Goal: Transaction & Acquisition: Purchase product/service

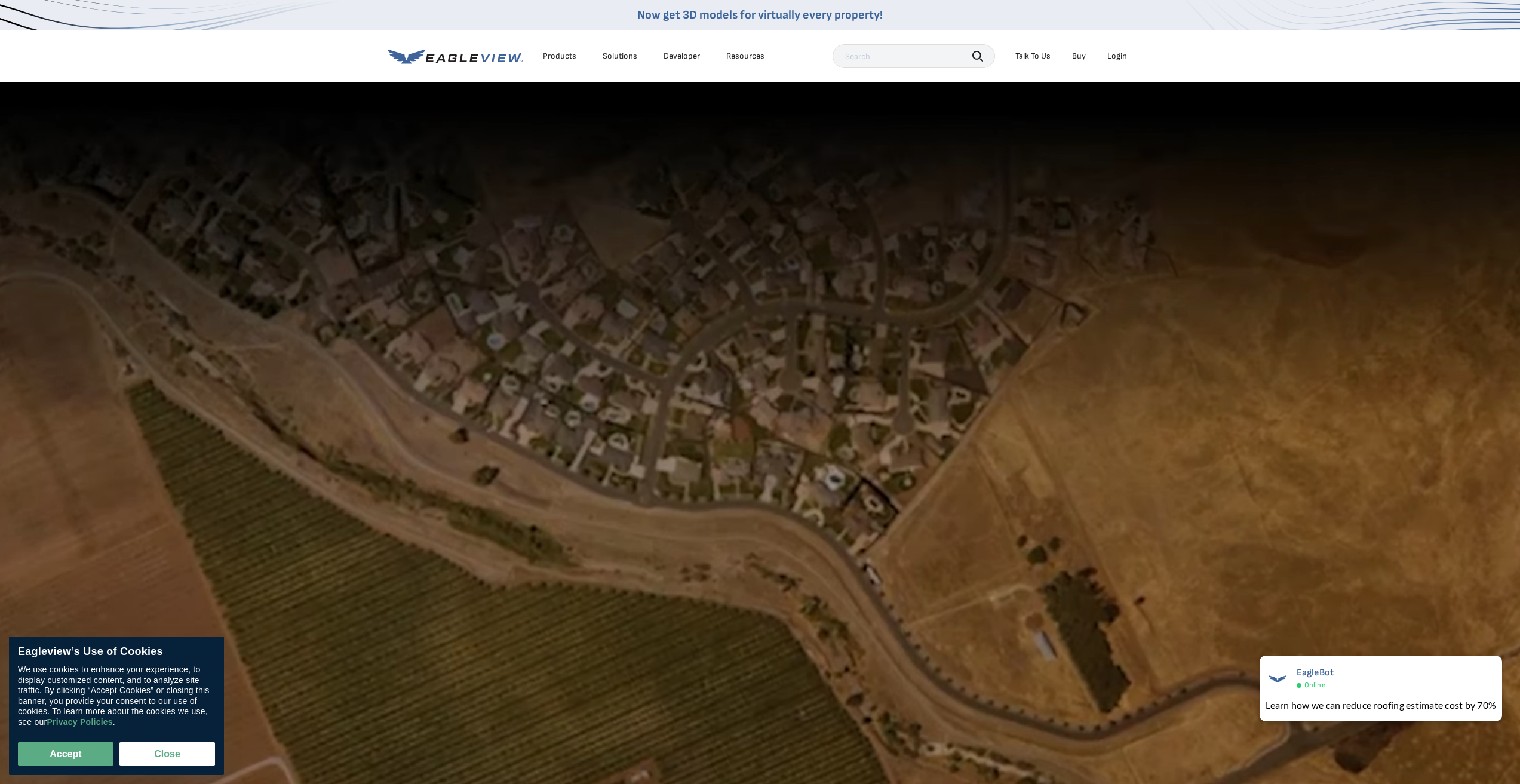
scroll to position [239, 0]
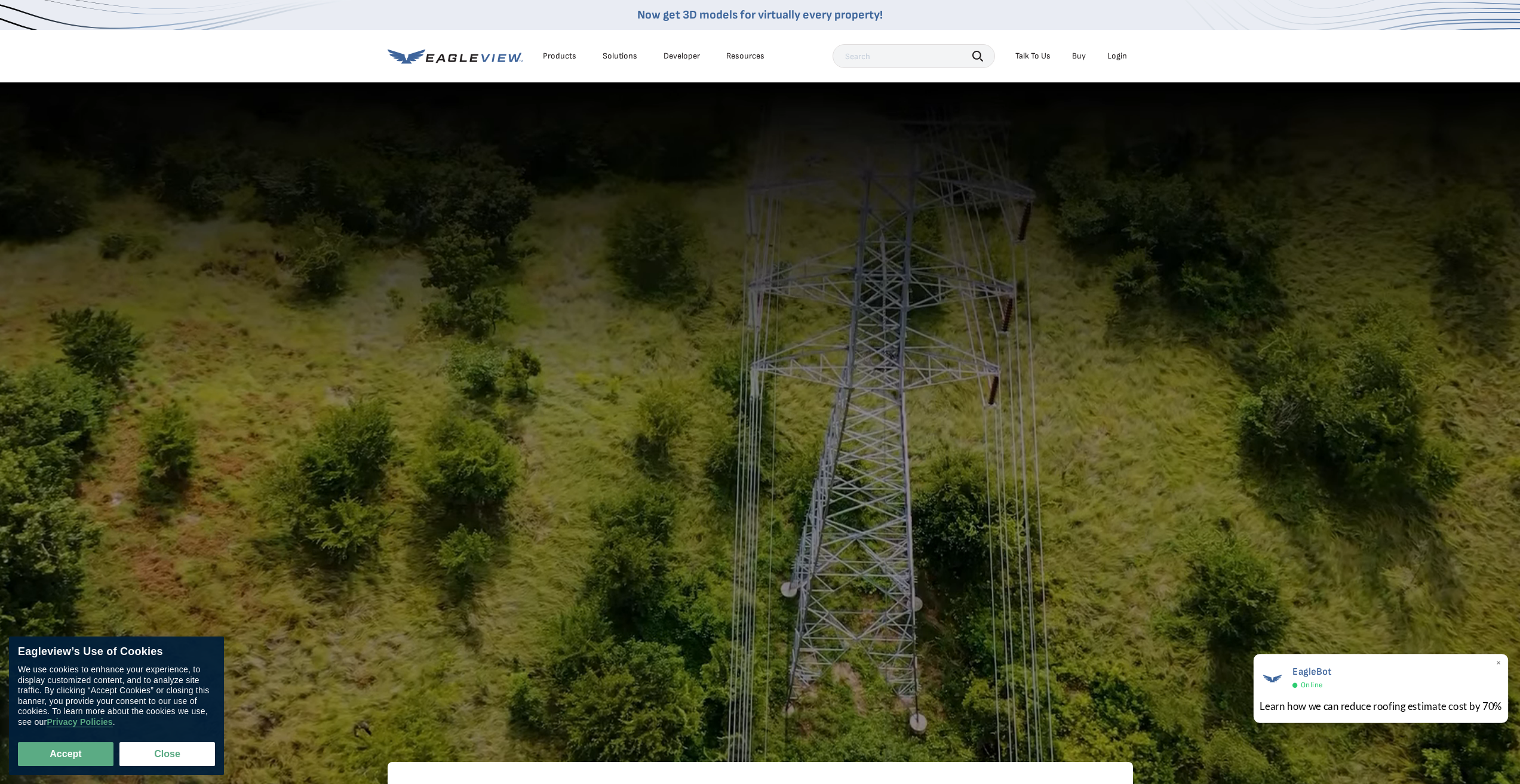
click at [1499, 661] on span "×" at bounding box center [1499, 664] width 6 height 13
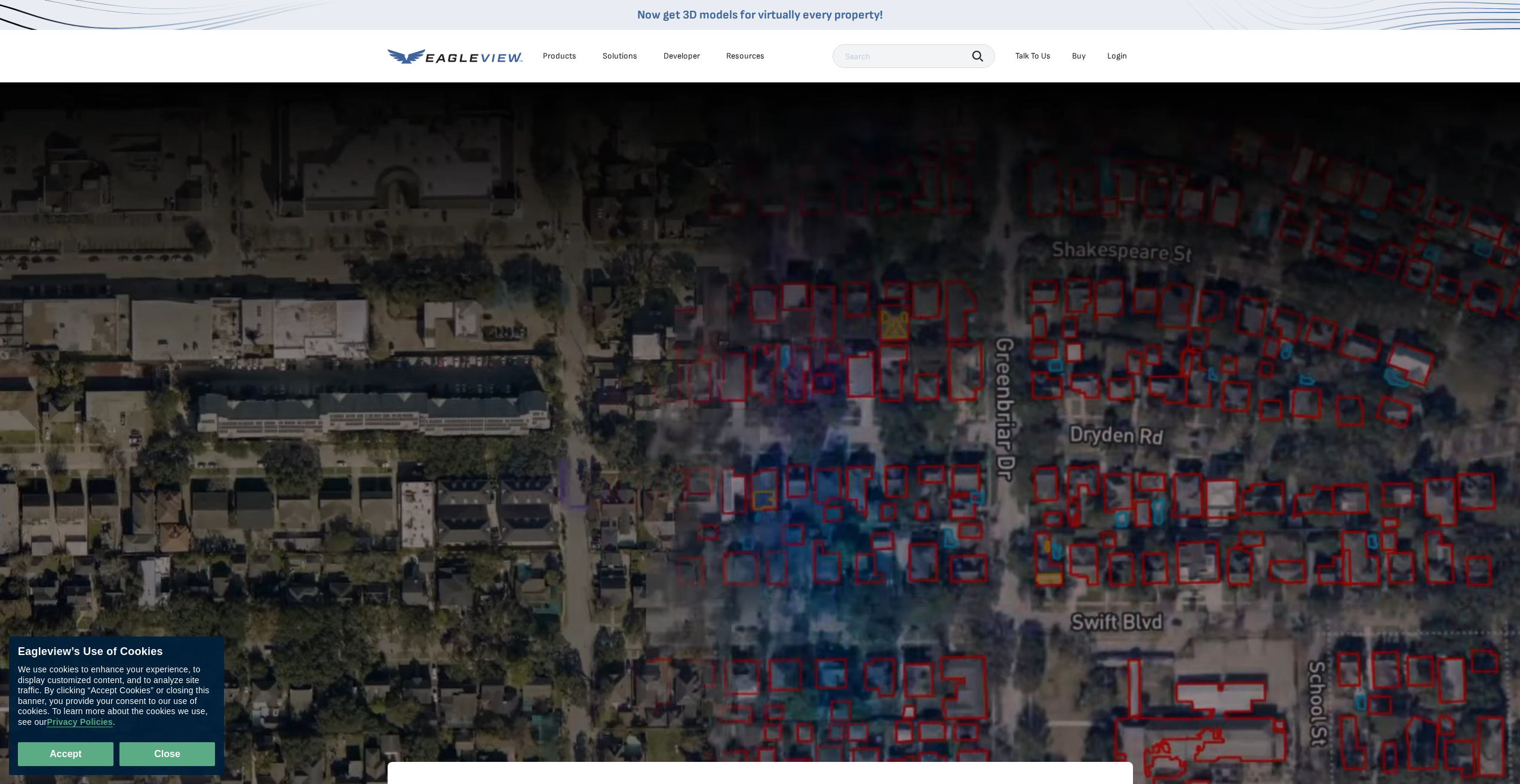
click at [157, 754] on button "Close" at bounding box center [167, 753] width 96 height 24
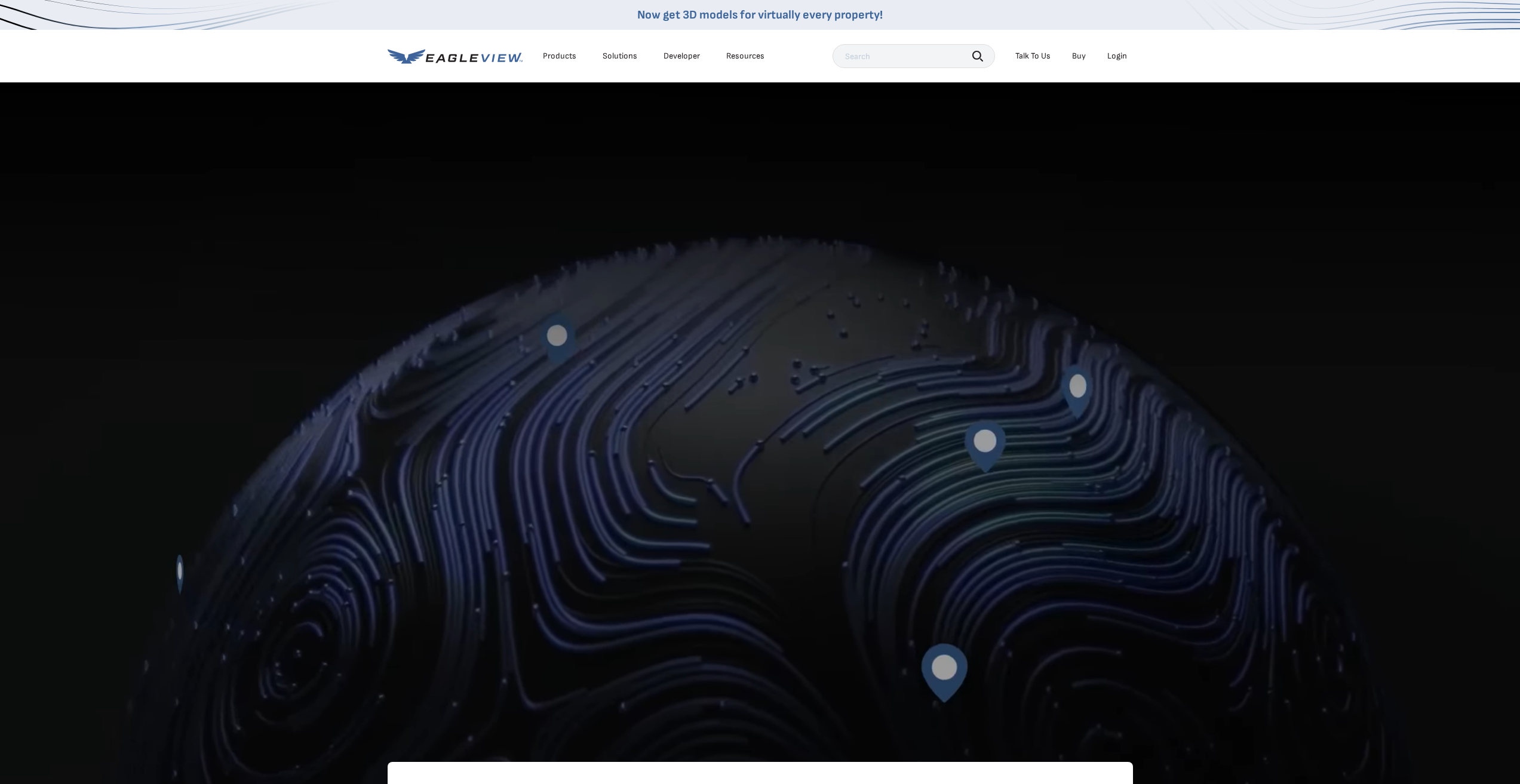
click at [1119, 53] on div "Login" at bounding box center [1117, 56] width 20 height 11
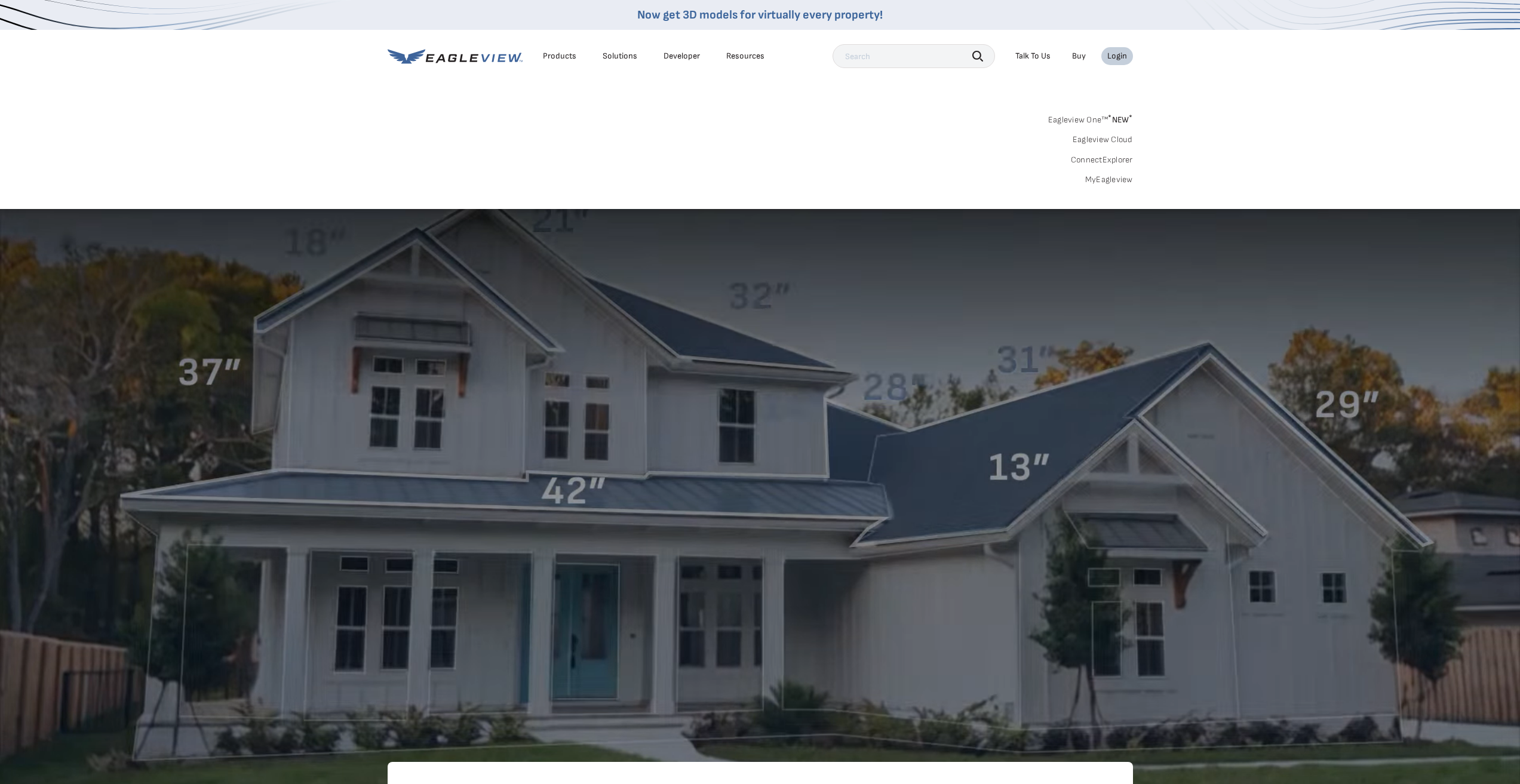
click at [1116, 54] on div "Login" at bounding box center [1117, 56] width 20 height 11
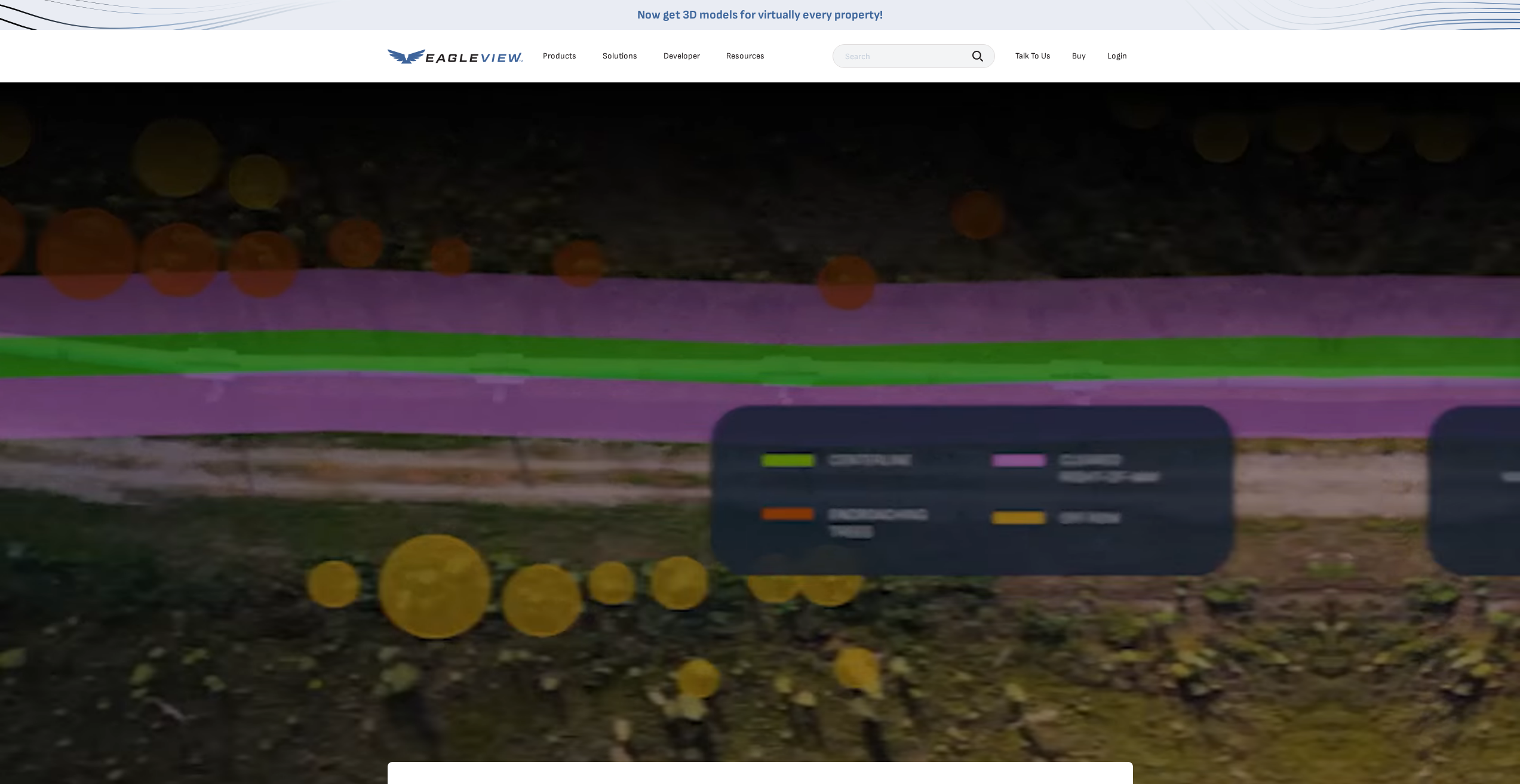
click at [1116, 54] on div "Login" at bounding box center [1117, 56] width 20 height 11
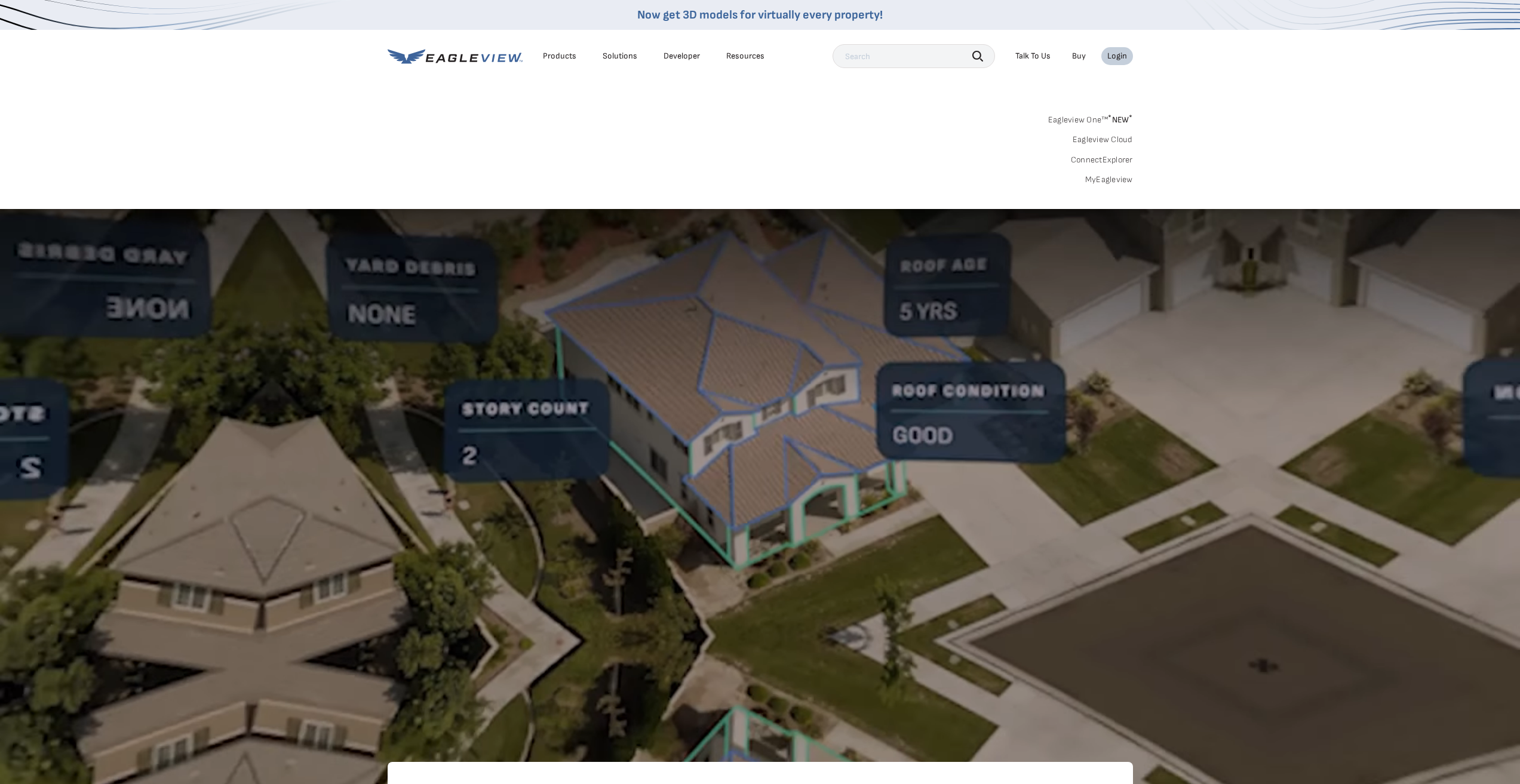
click at [1112, 178] on link "MyEagleview" at bounding box center [1109, 179] width 48 height 11
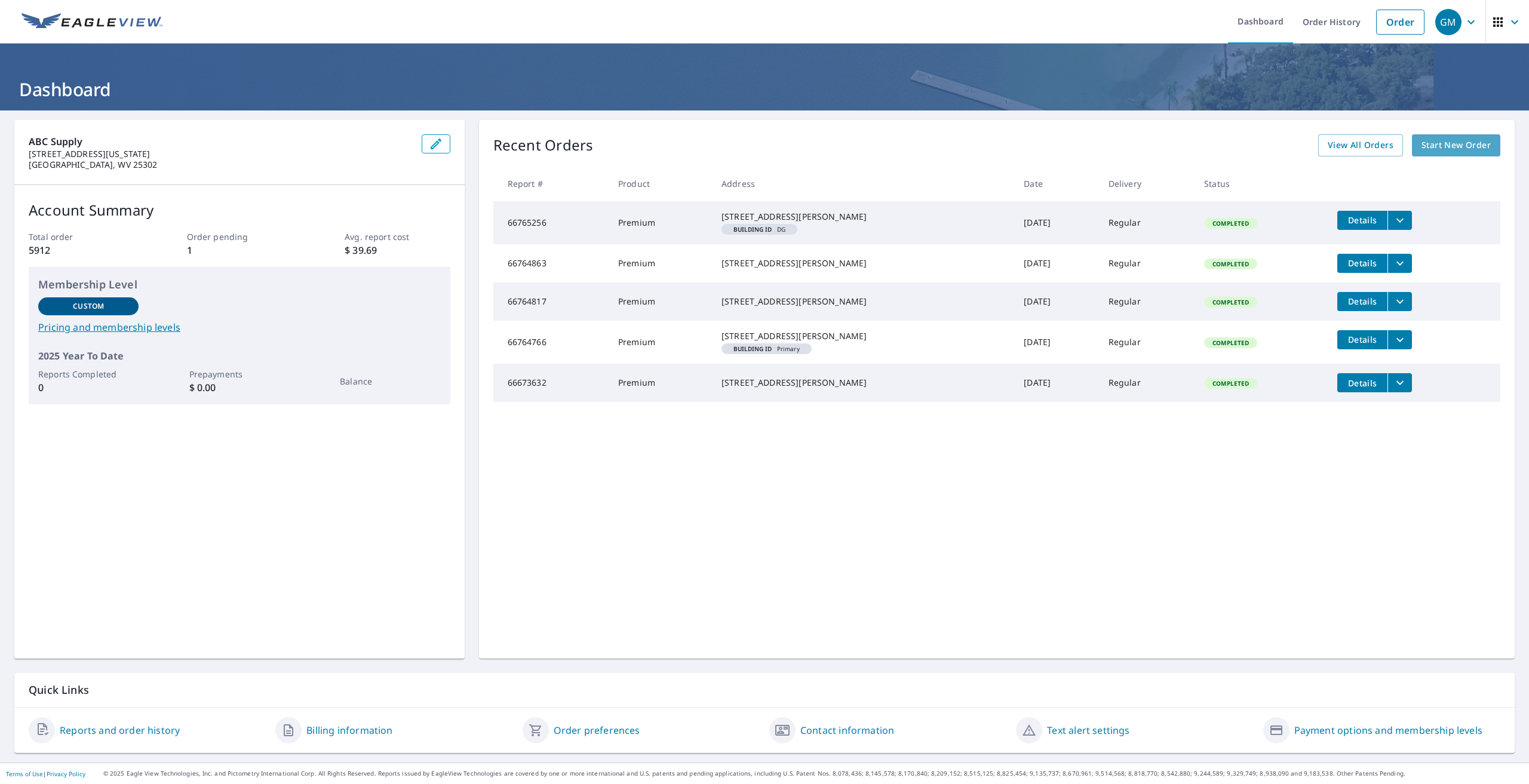
click at [1441, 144] on span "Start New Order" at bounding box center [1455, 145] width 69 height 15
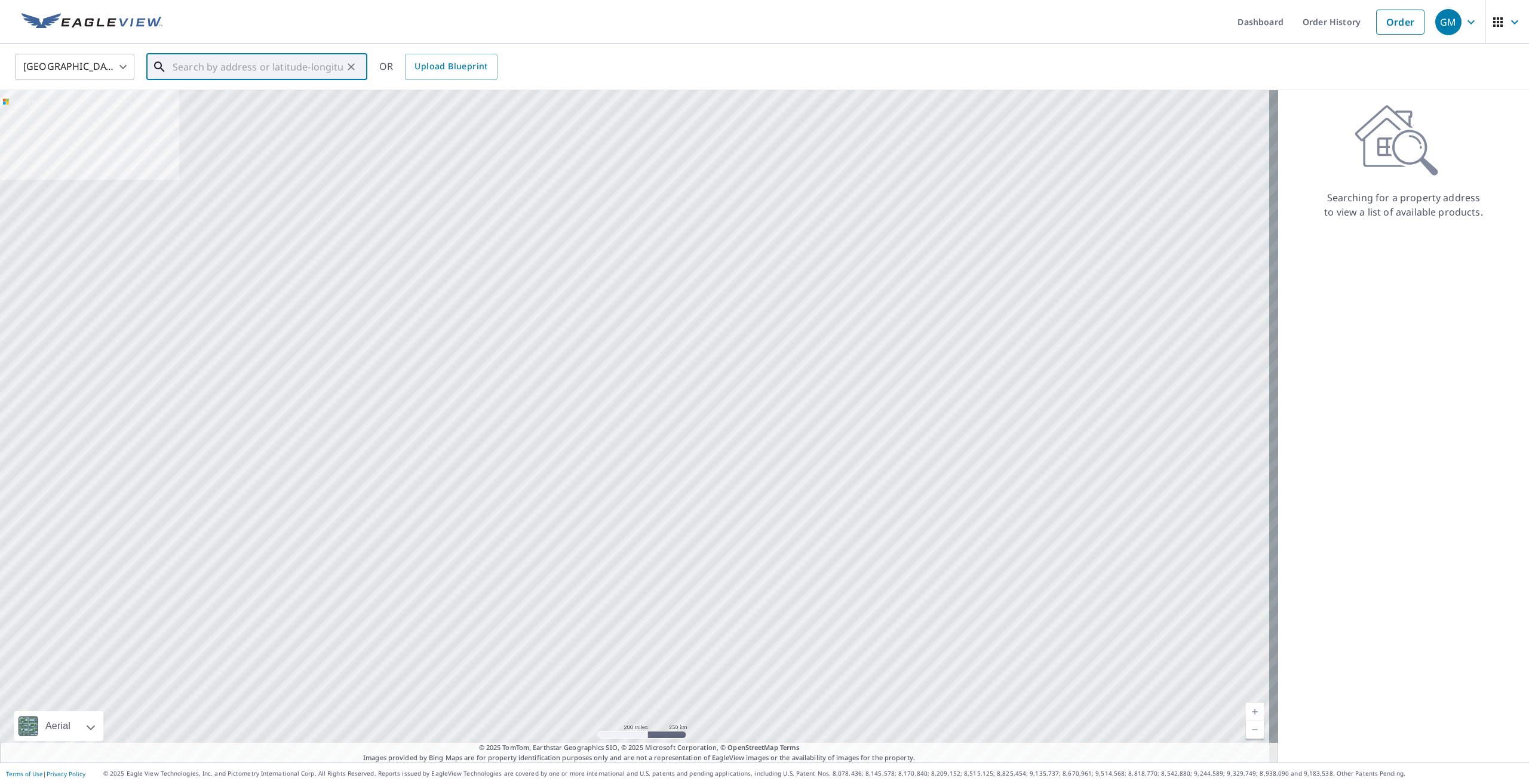
click at [202, 69] on input "text" at bounding box center [257, 66] width 170 height 34
click at [205, 104] on span "[STREET_ADDRESS]" at bounding box center [264, 101] width 187 height 14
type input "[STREET_ADDRESS]"
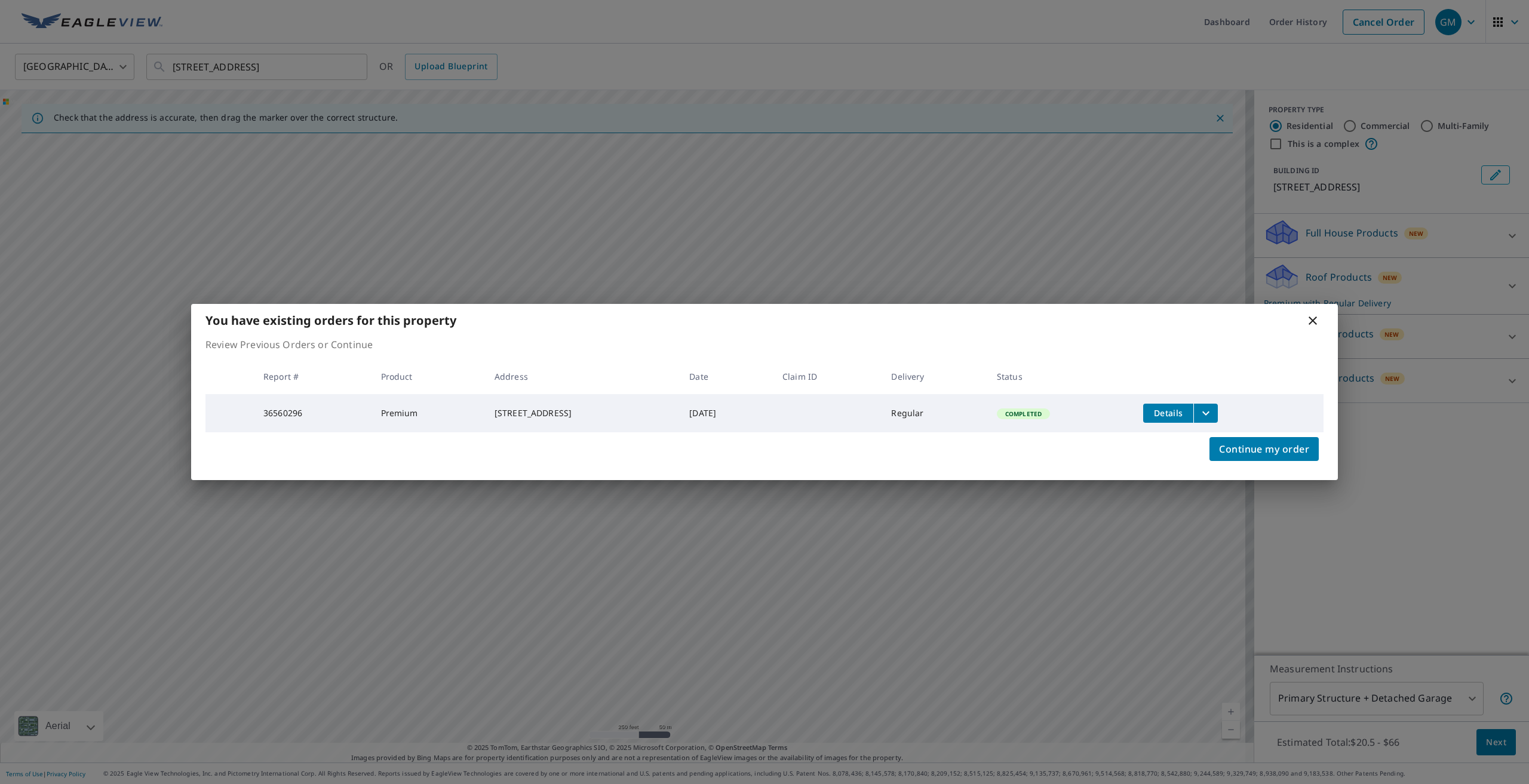
click at [1186, 410] on span "Details" at bounding box center [1168, 413] width 36 height 11
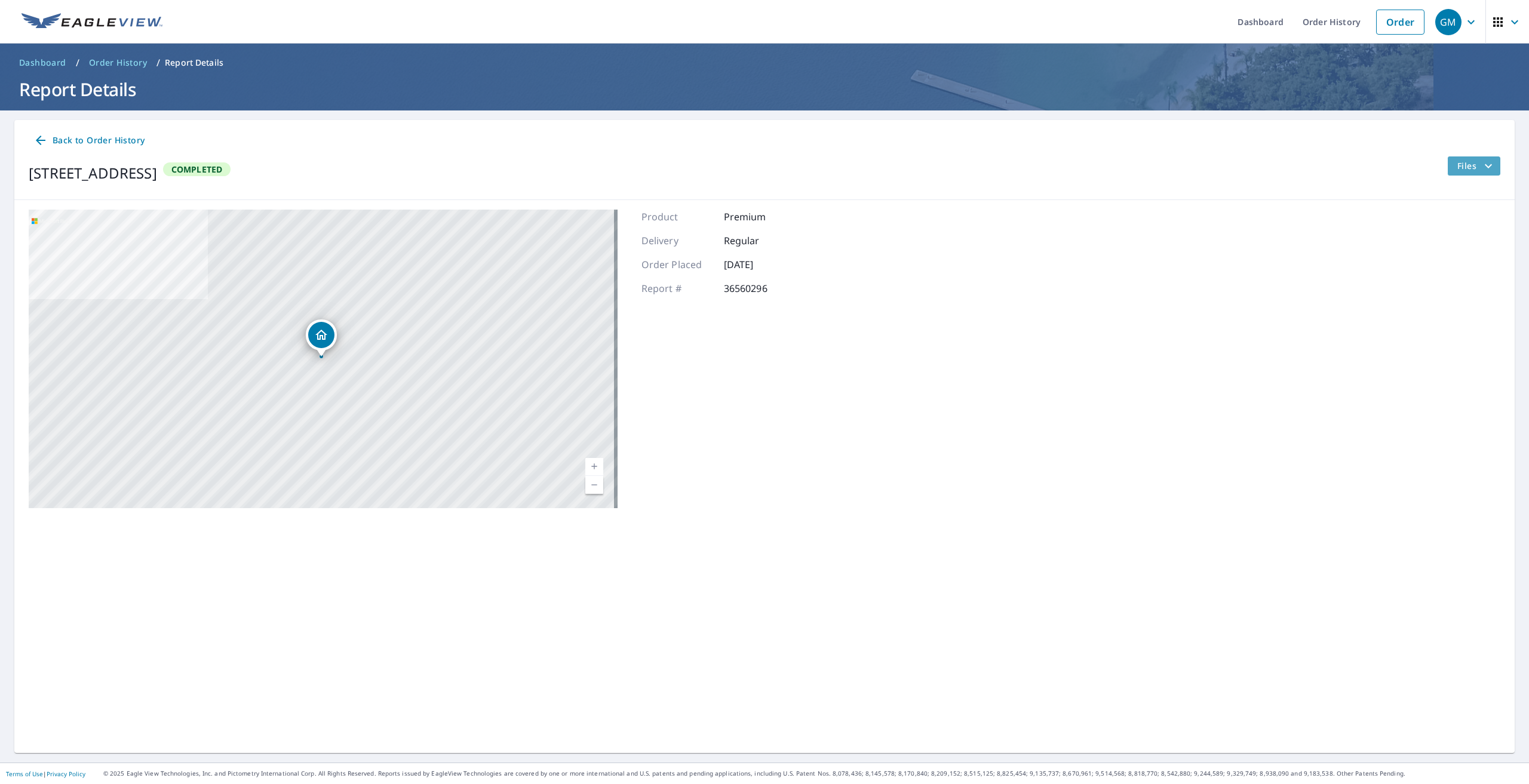
click at [1485, 165] on icon "filesDropdownBtn-36560296" at bounding box center [1488, 166] width 7 height 4
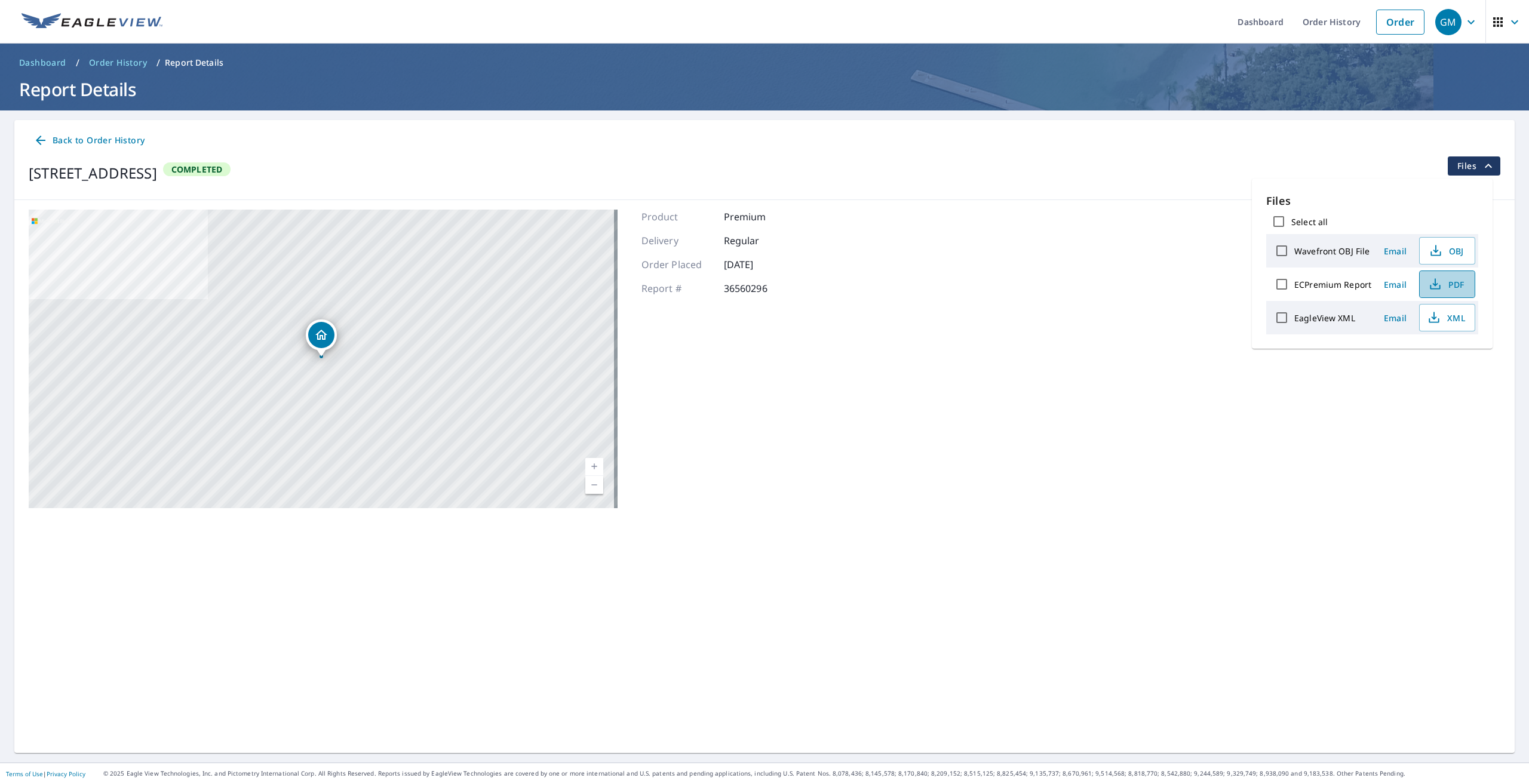
click at [1450, 282] on span "PDF" at bounding box center [1445, 284] width 38 height 14
click at [45, 64] on span "Dashboard" at bounding box center [43, 62] width 47 height 12
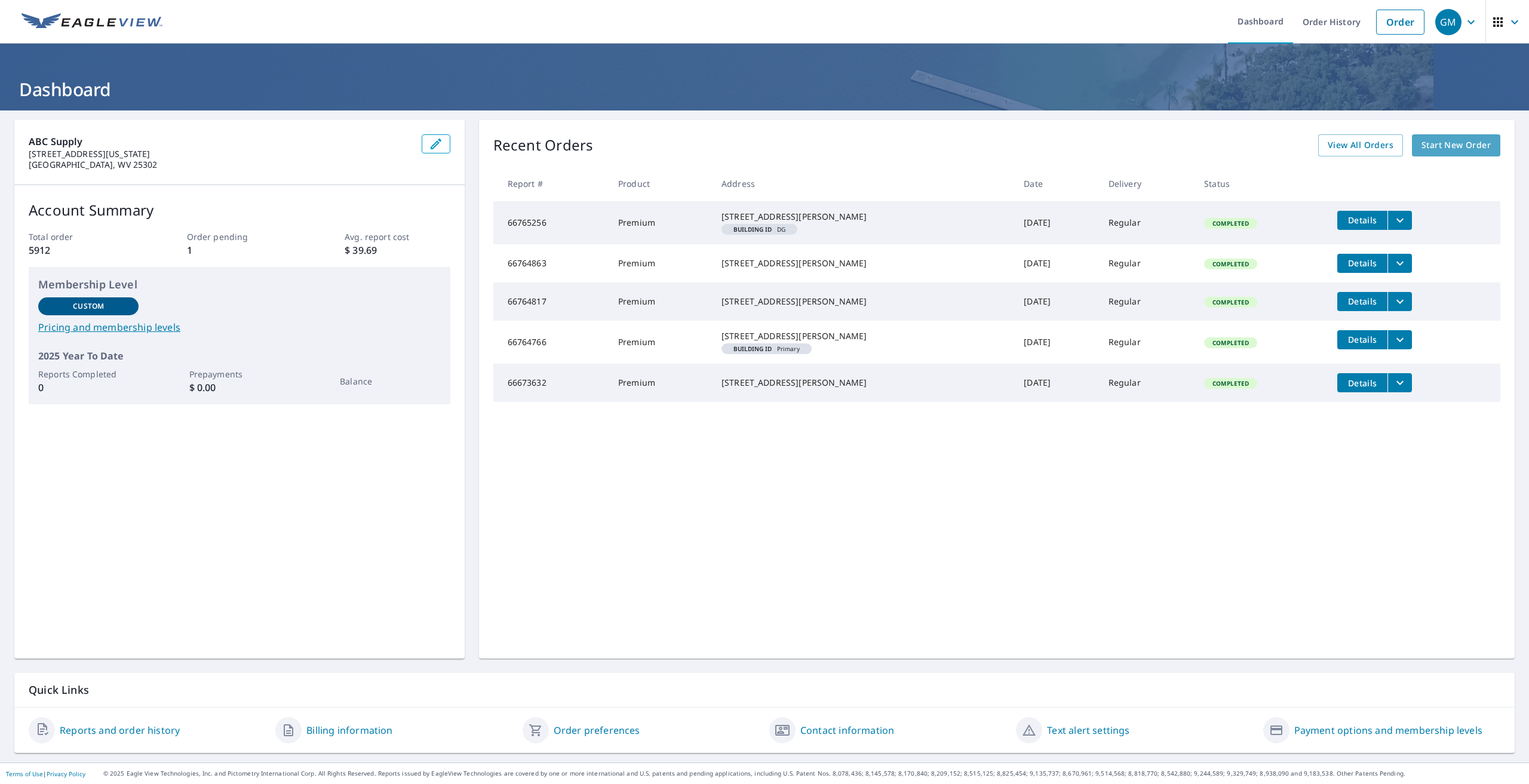
click at [1443, 145] on span "Start New Order" at bounding box center [1455, 145] width 69 height 15
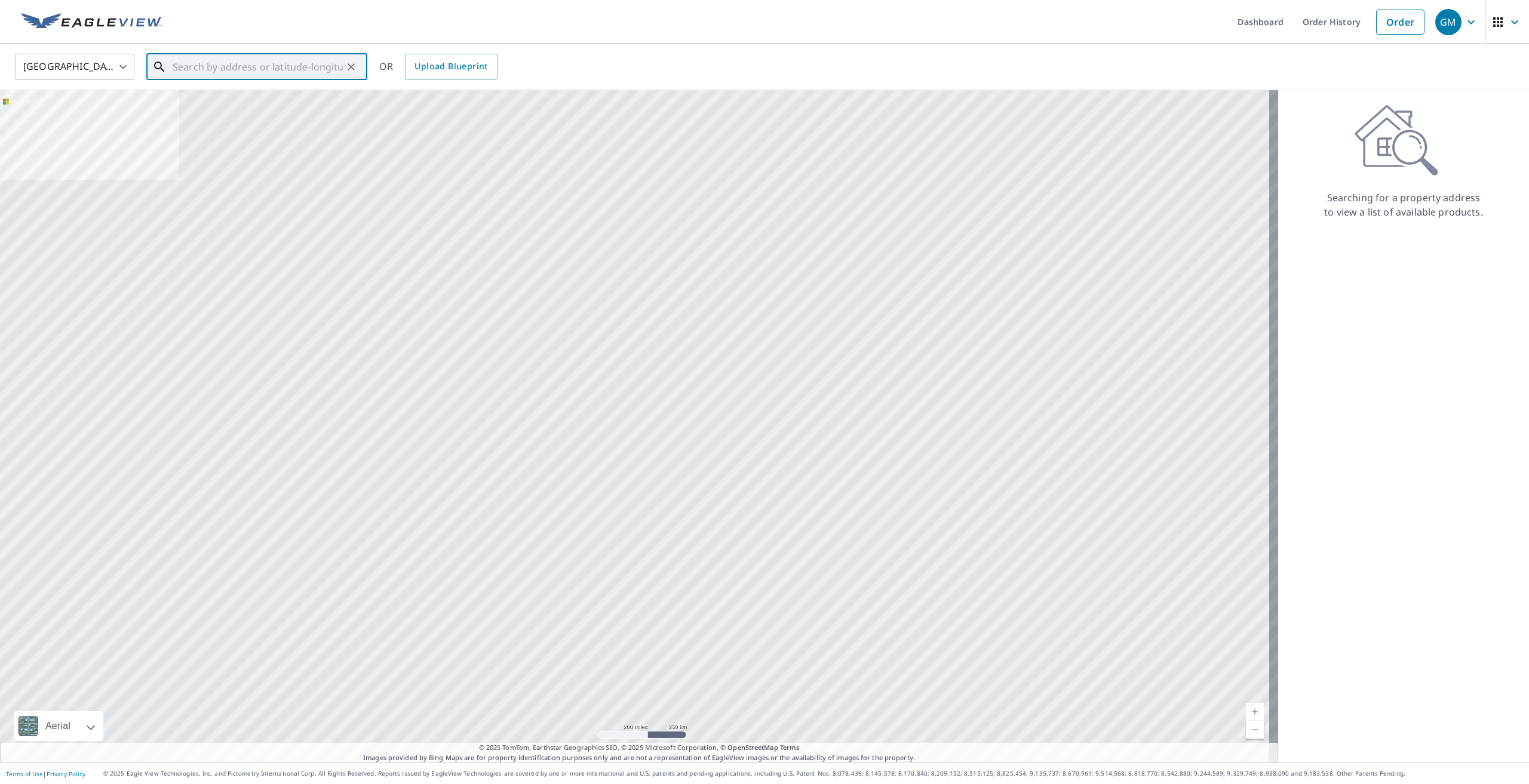
click at [252, 71] on input "text" at bounding box center [257, 66] width 170 height 34
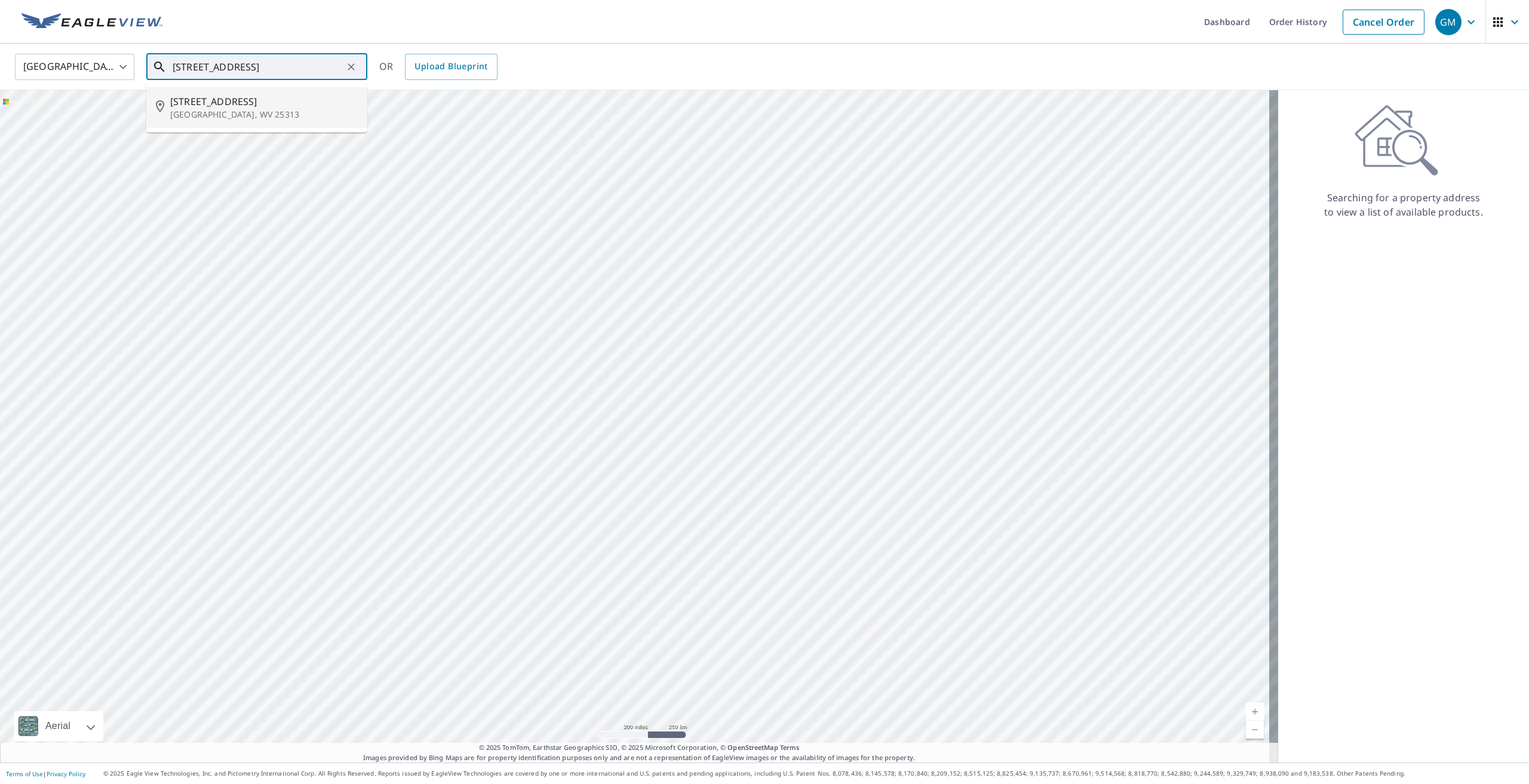
click at [211, 111] on p "Charleston, WV 25313" at bounding box center [264, 114] width 187 height 12
type input "5034 Bennington Dr Charleston, WV 25313"
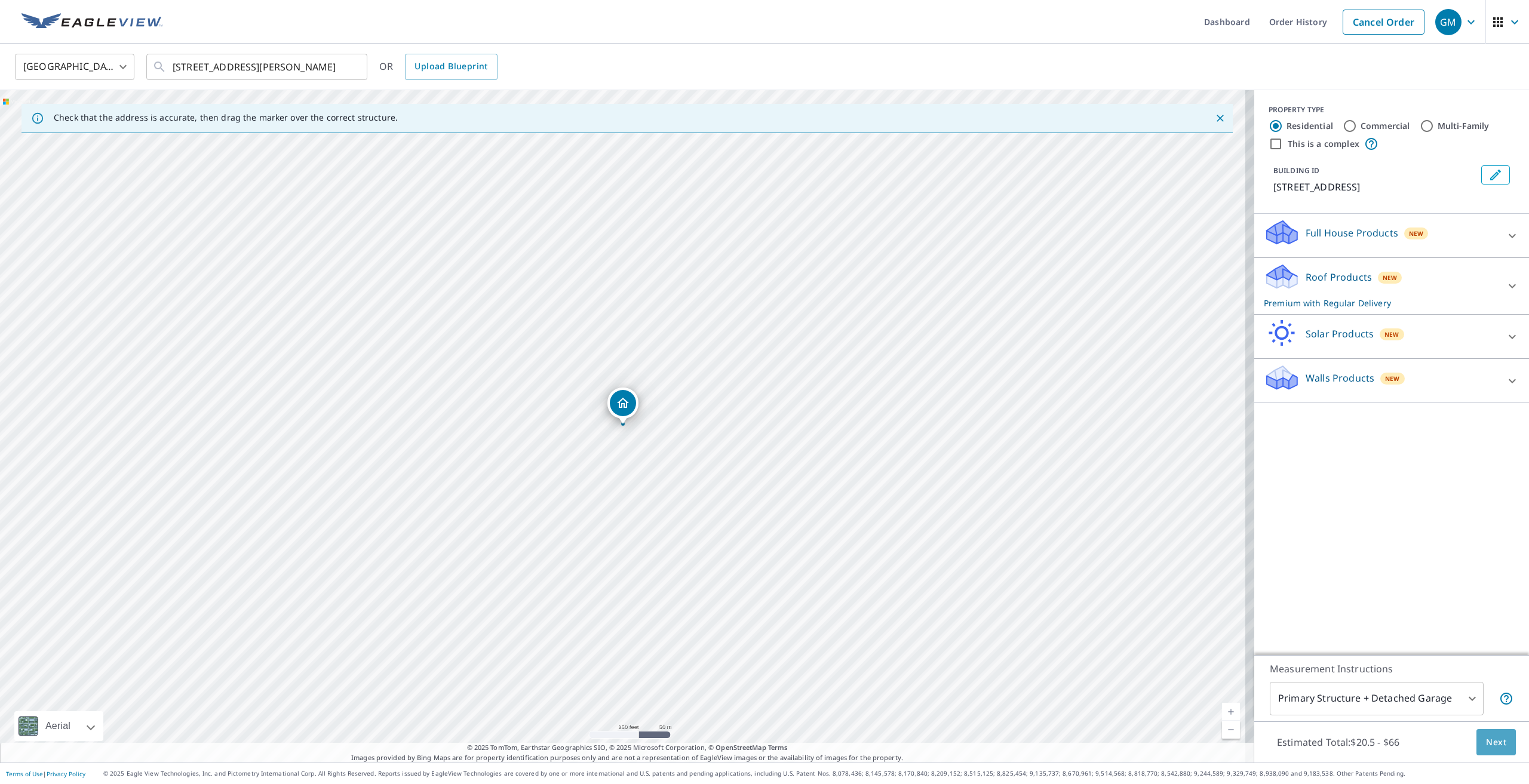
click at [1489, 741] on span "Next" at bounding box center [1496, 742] width 20 height 15
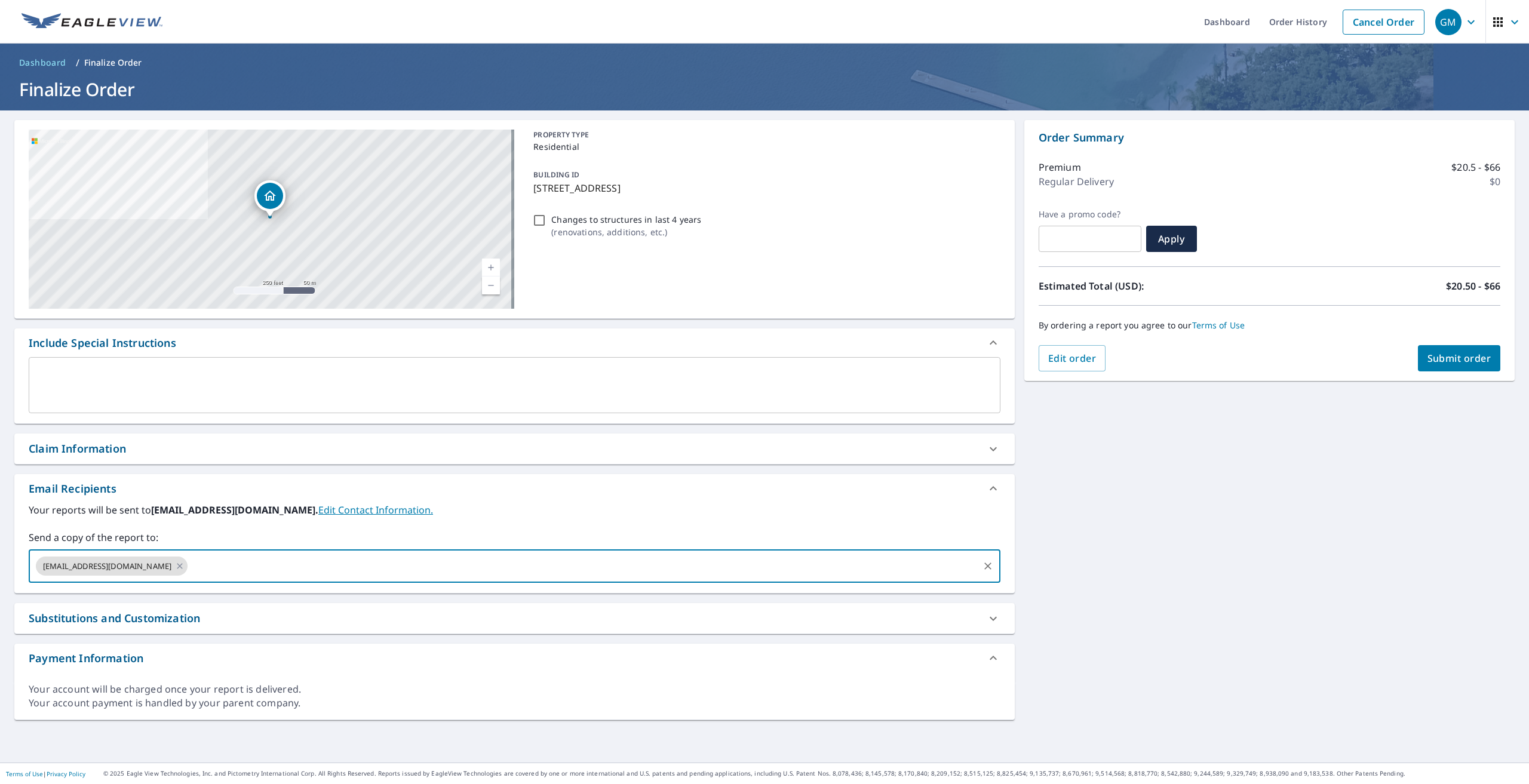
click at [189, 564] on input "text" at bounding box center [583, 566] width 787 height 23
type input ","
type input ",ajbstruck@wmconnect.com"
click at [1447, 358] on span "Submit order" at bounding box center [1459, 358] width 64 height 13
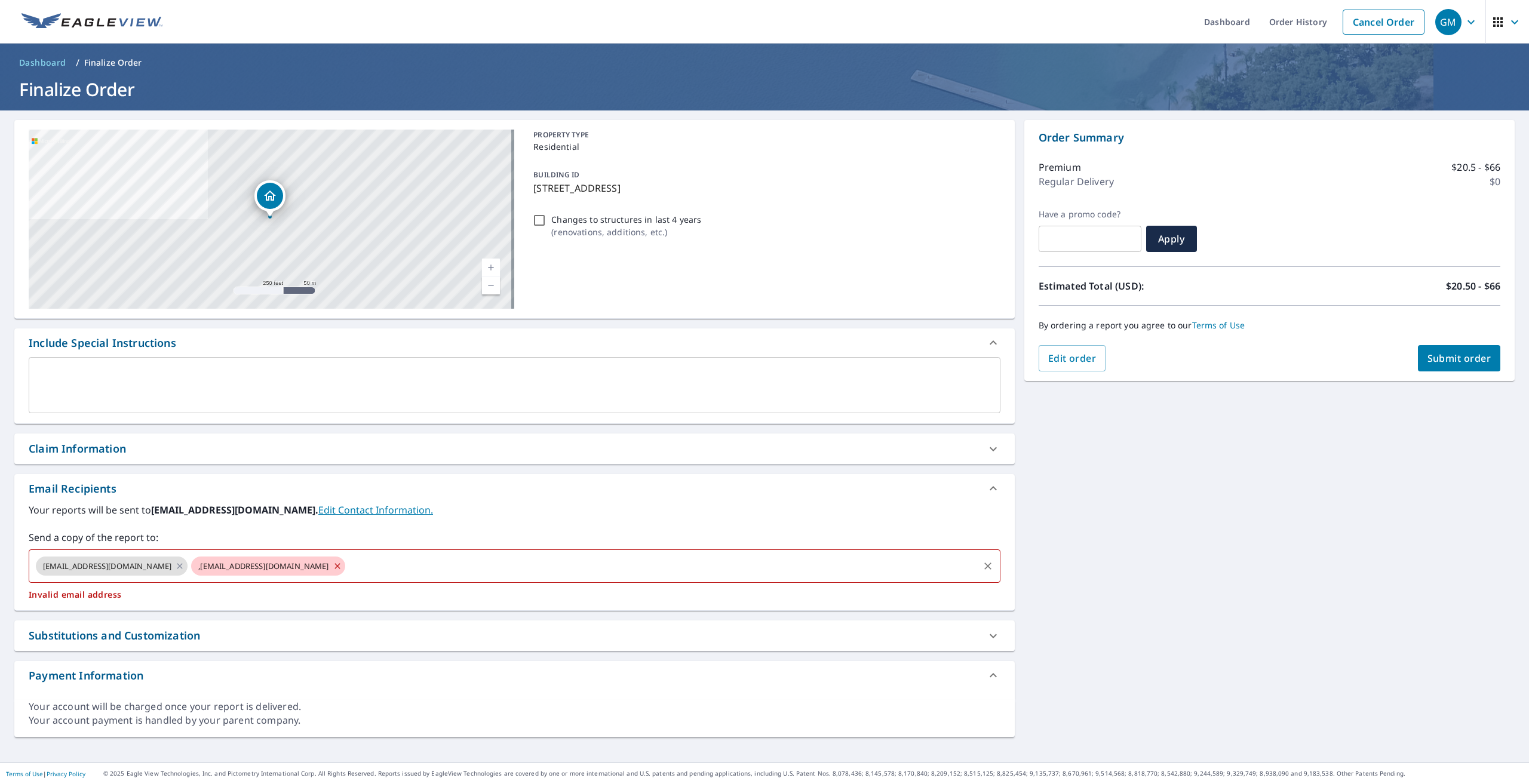
click at [191, 570] on span ",ajbstruck@wmconnect.com" at bounding box center [263, 566] width 144 height 11
click at [332, 561] on icon at bounding box center [337, 566] width 9 height 13
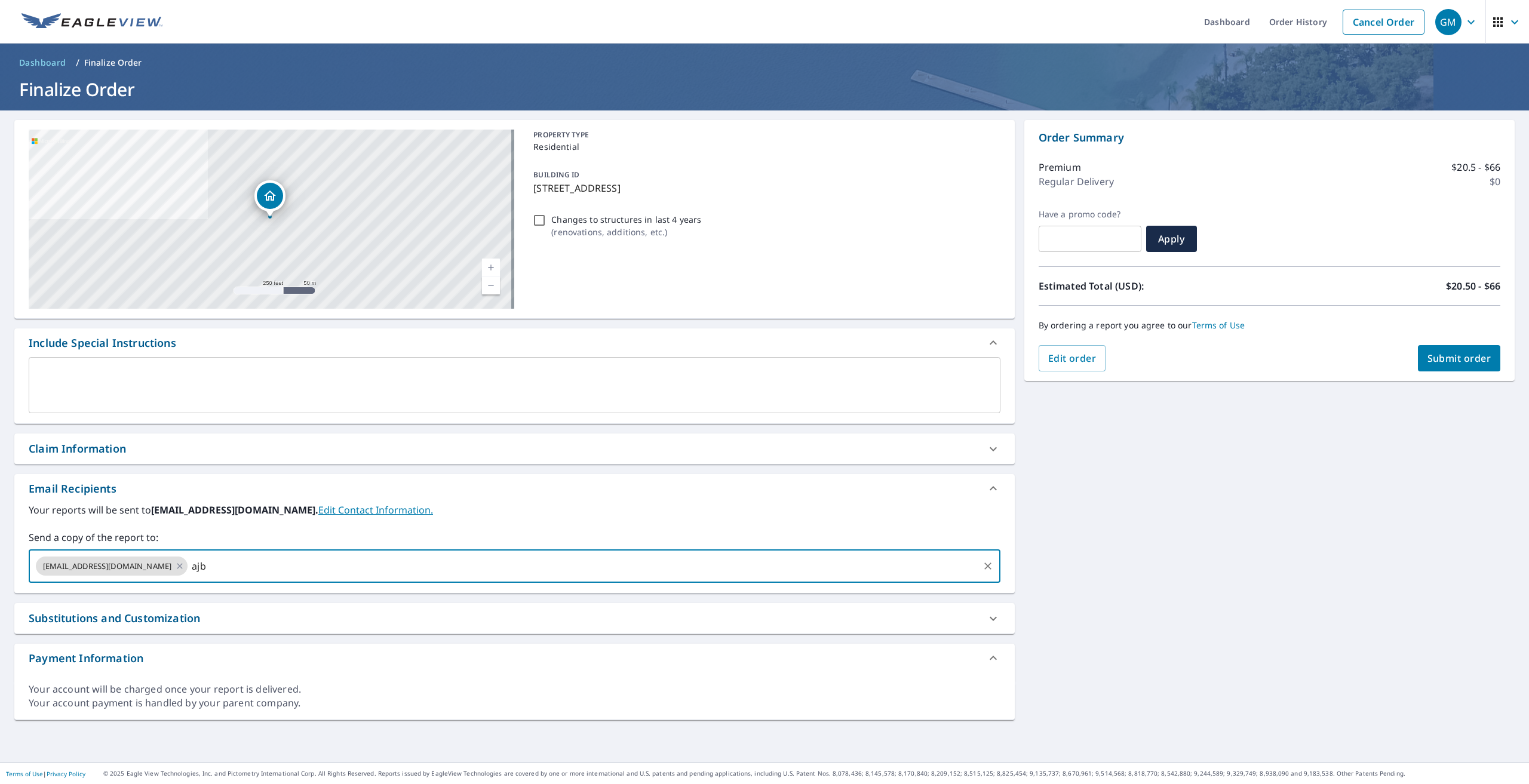
type input "ajb"
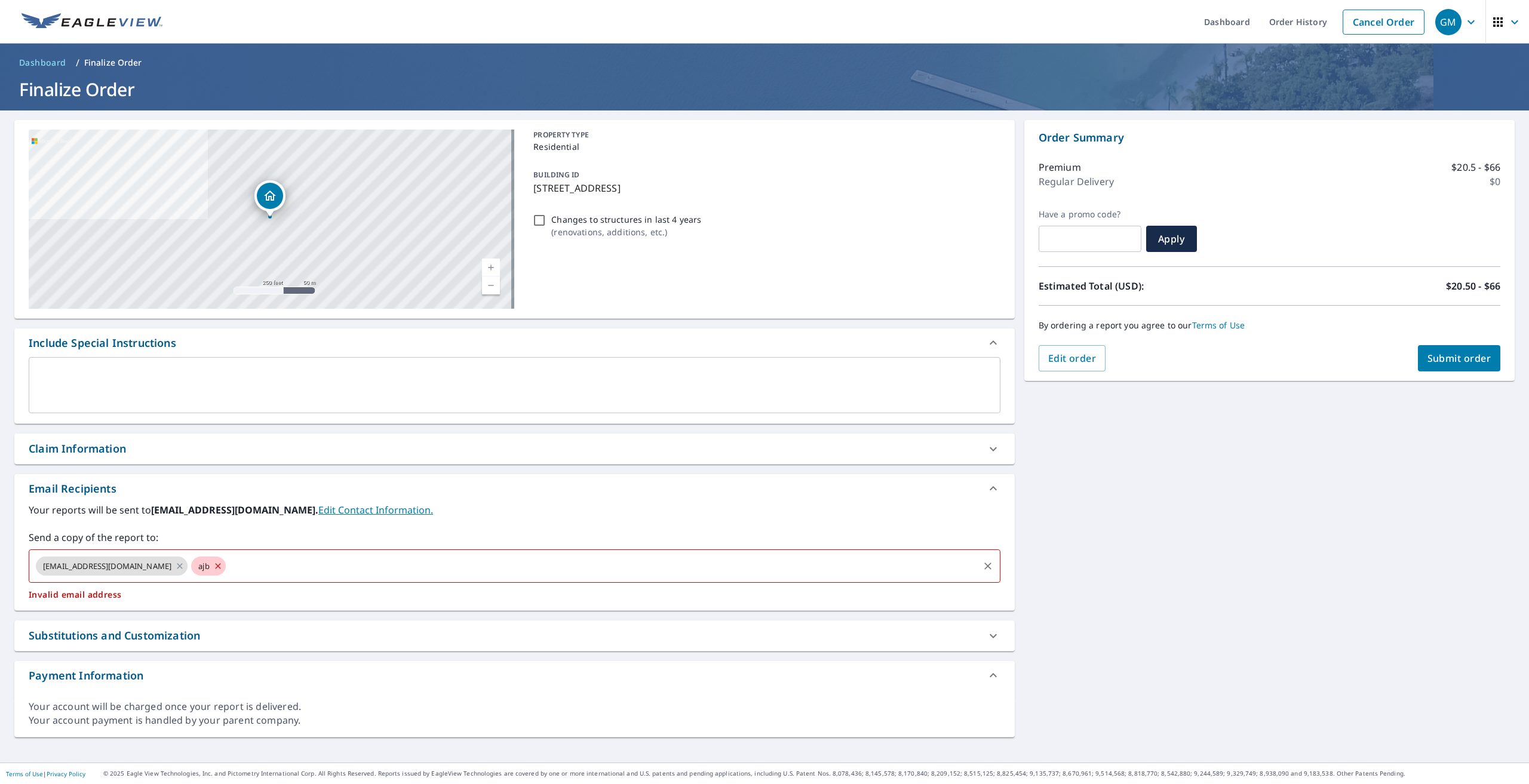
click at [213, 564] on icon at bounding box center [217, 566] width 9 height 13
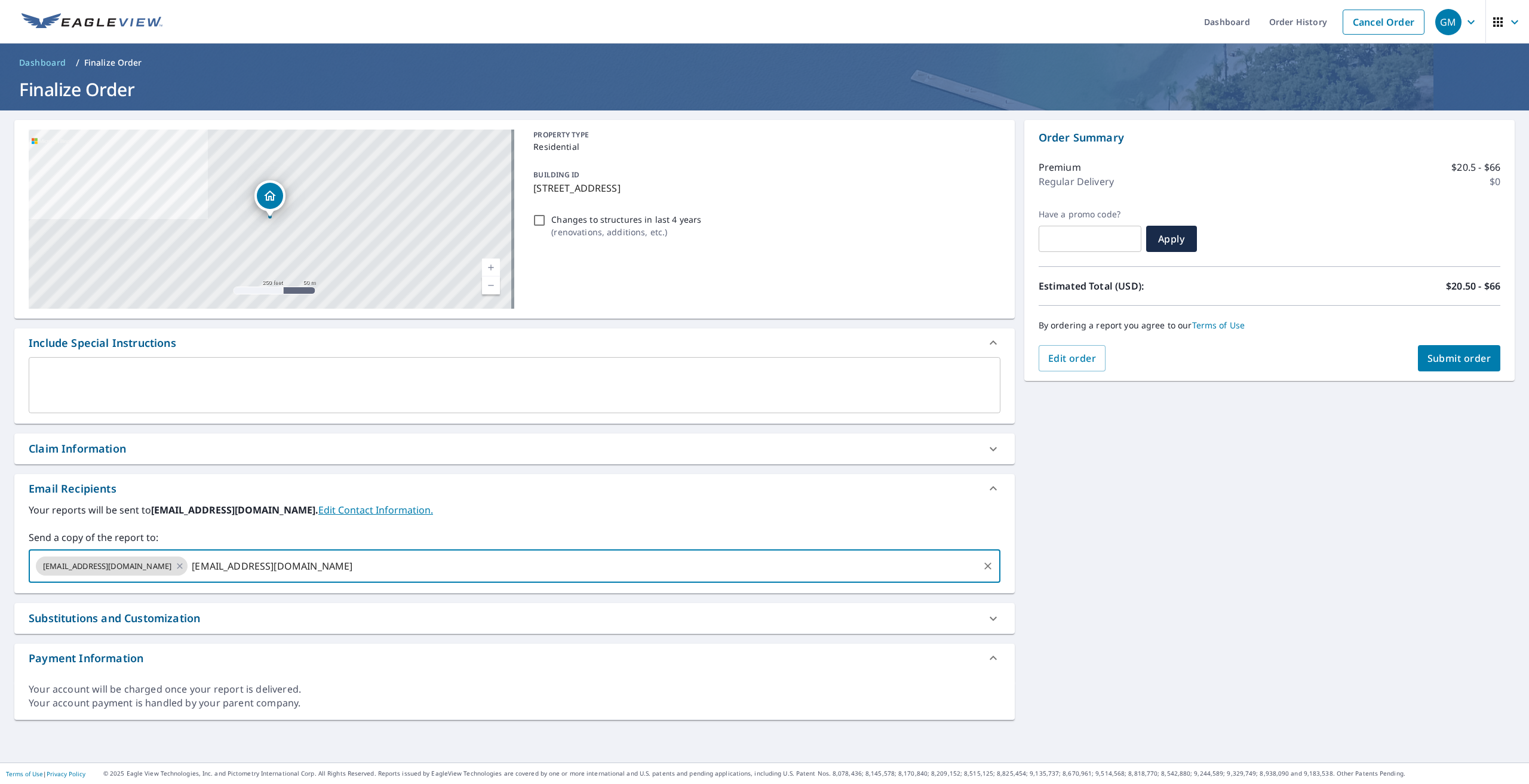
type input "ajbstruck@wmconnect.com"
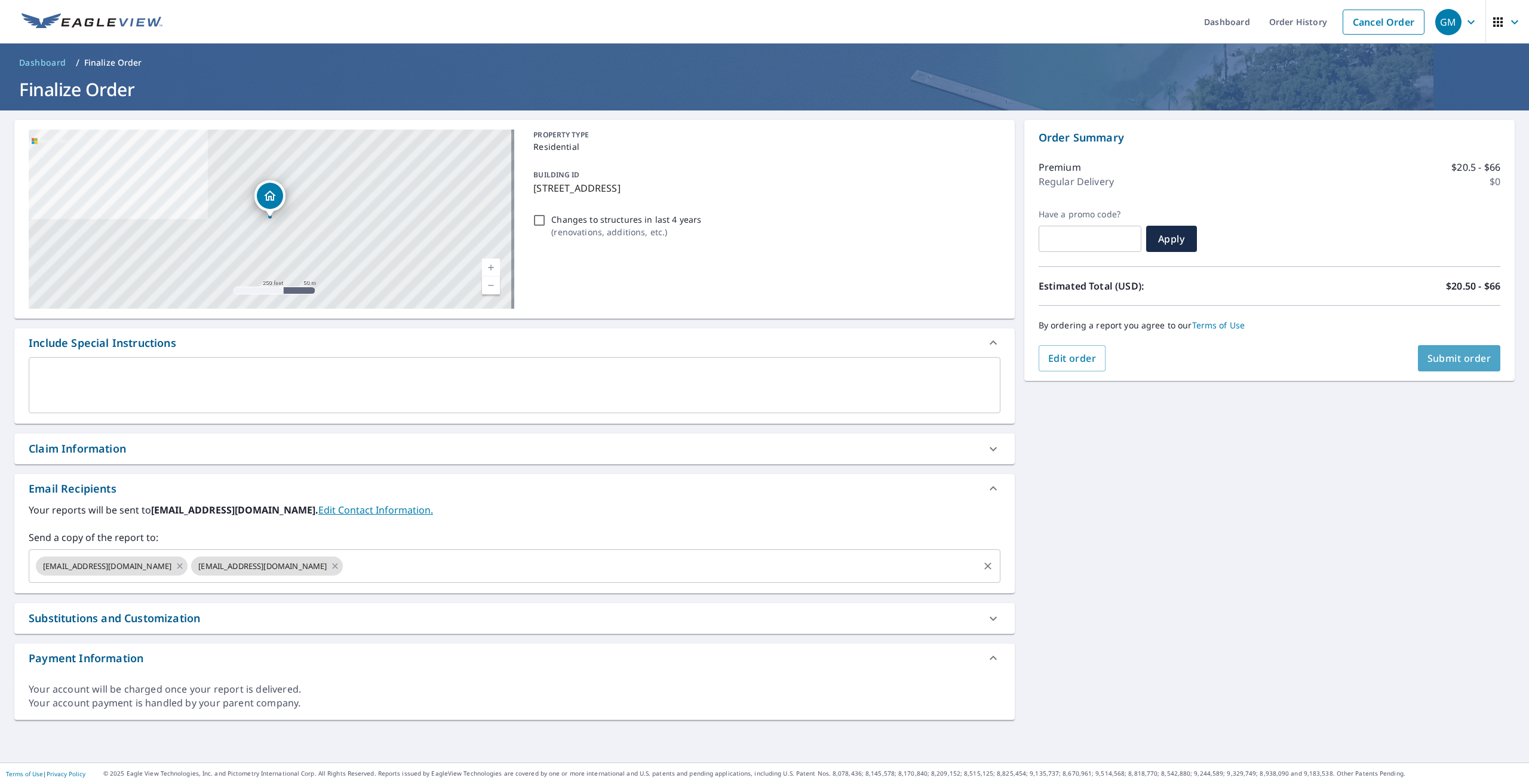
click at [1442, 358] on span "Submit order" at bounding box center [1459, 358] width 64 height 13
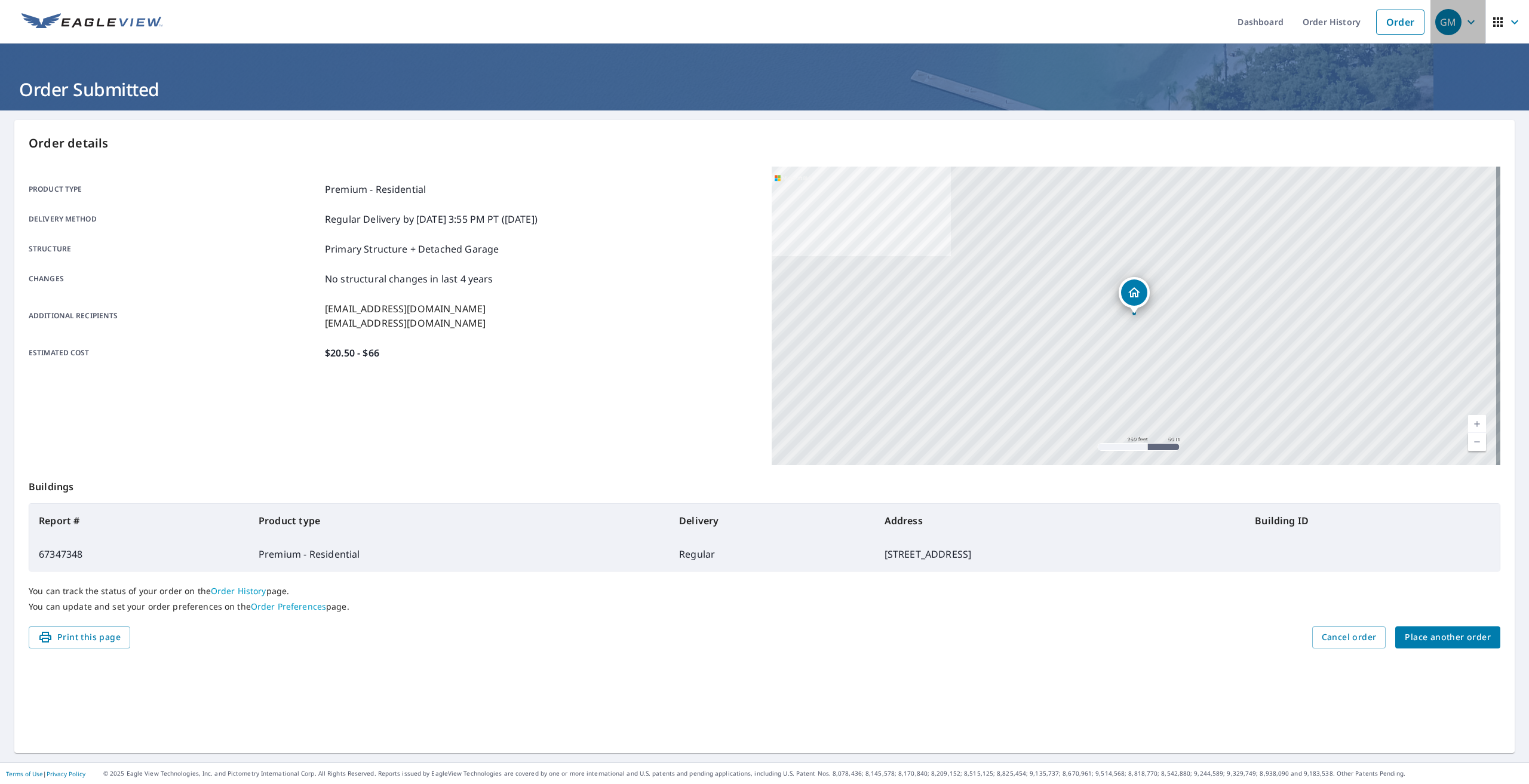
click at [1464, 21] on icon "button" at bounding box center [1471, 22] width 14 height 14
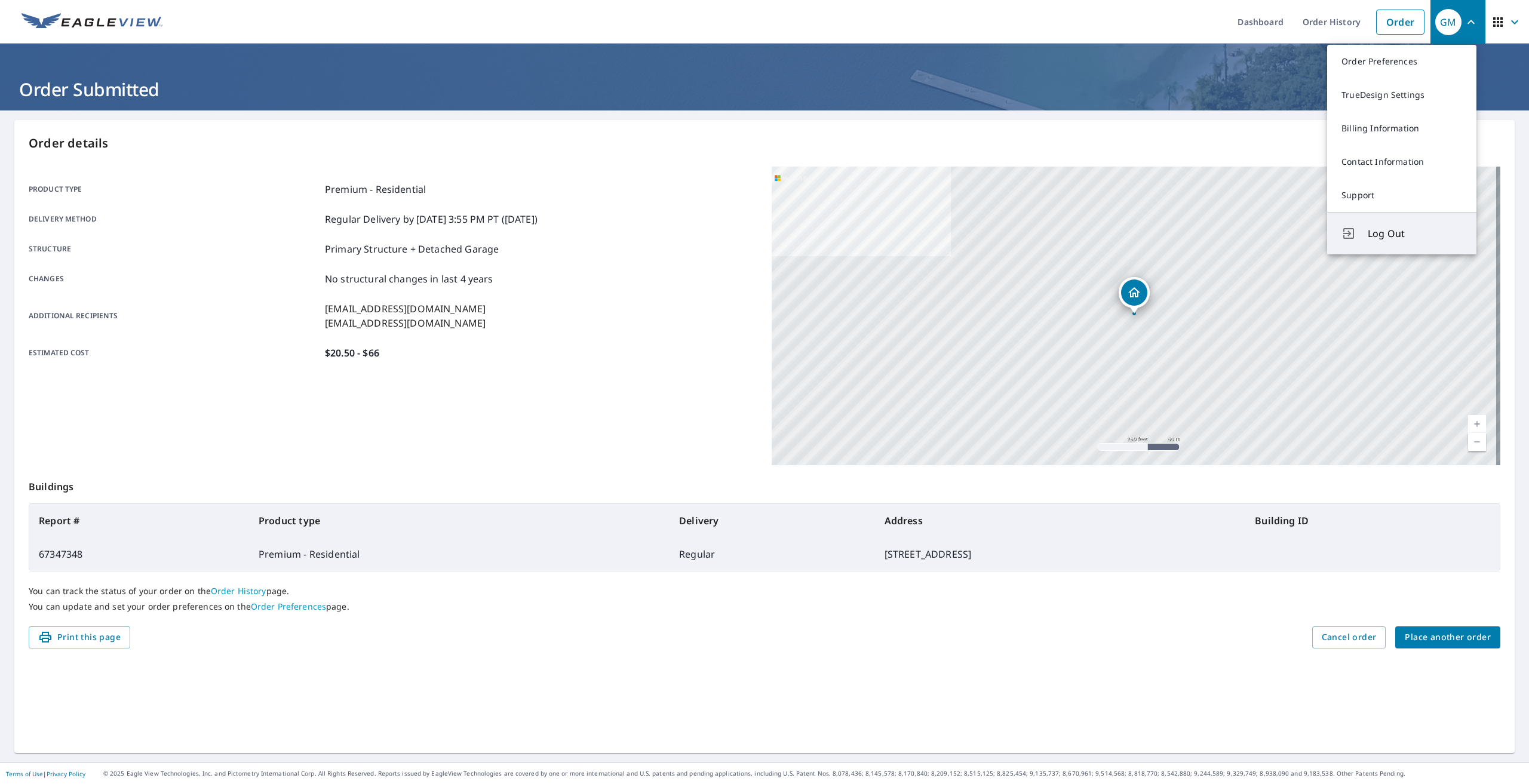
click at [1401, 232] on span "Log Out" at bounding box center [1415, 234] width 94 height 14
